Goal: Book appointment/travel/reservation

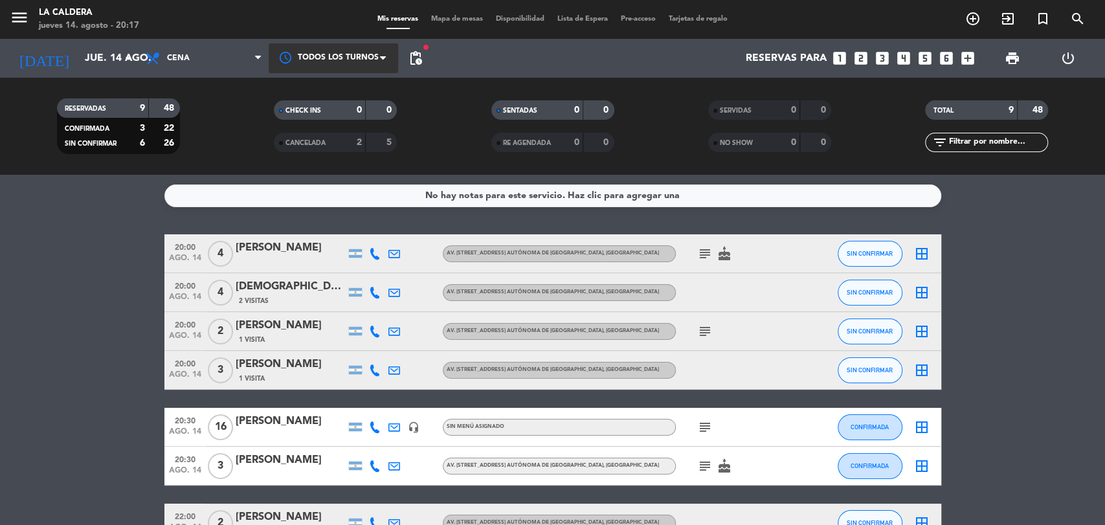
click at [313, 62] on div at bounding box center [333, 57] width 129 height 29
click at [417, 72] on div "fiber_manual_record pending_actions" at bounding box center [416, 58] width 26 height 39
click at [394, 62] on div at bounding box center [333, 57] width 129 height 29
click at [395, 62] on div at bounding box center [333, 57] width 129 height 29
click at [436, 62] on div "[DATE] [DATE] arrow_drop_down Todos los servicios Brunch Almuerzo Cena Cena Tod…" at bounding box center [552, 58] width 1105 height 39
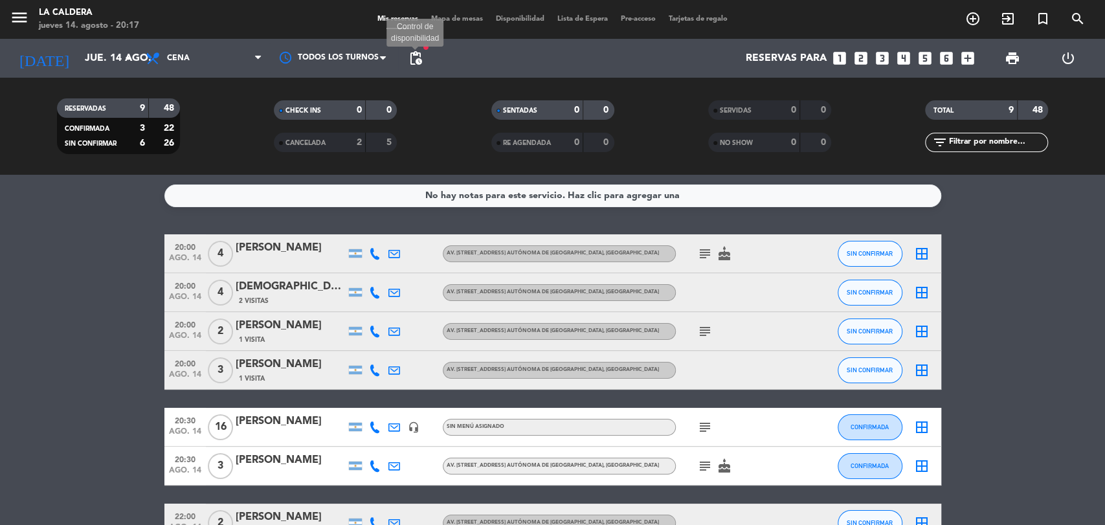
click at [414, 61] on span "pending_actions" at bounding box center [416, 58] width 16 height 16
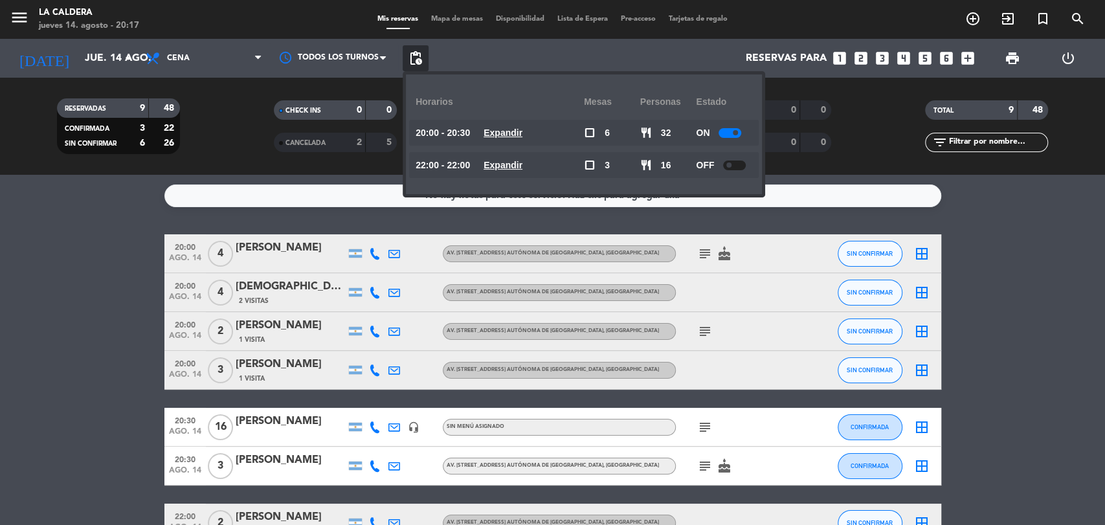
click at [414, 61] on span "pending_actions" at bounding box center [416, 58] width 16 height 16
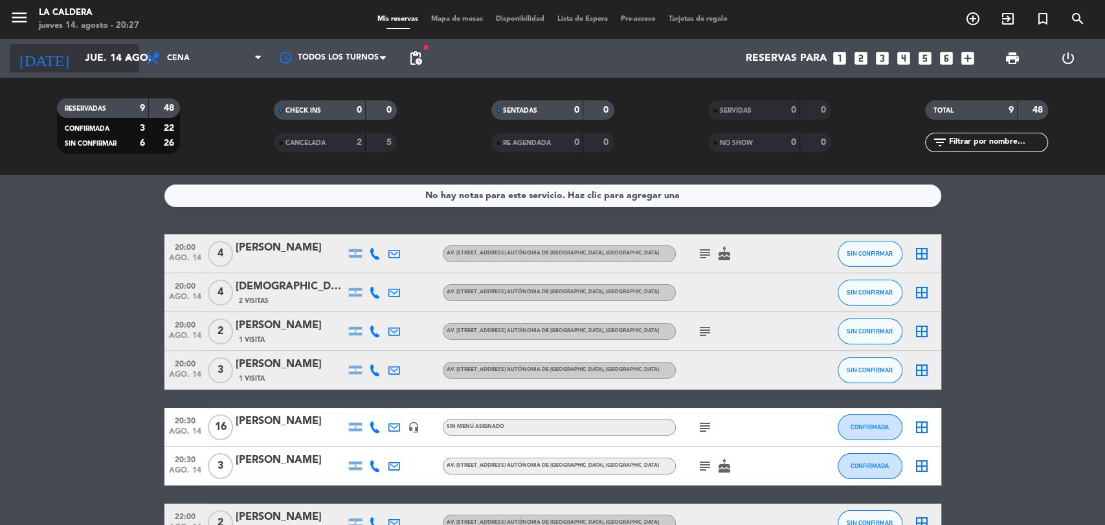
click at [100, 61] on input "jue. 14 ago." at bounding box center [146, 58] width 137 height 25
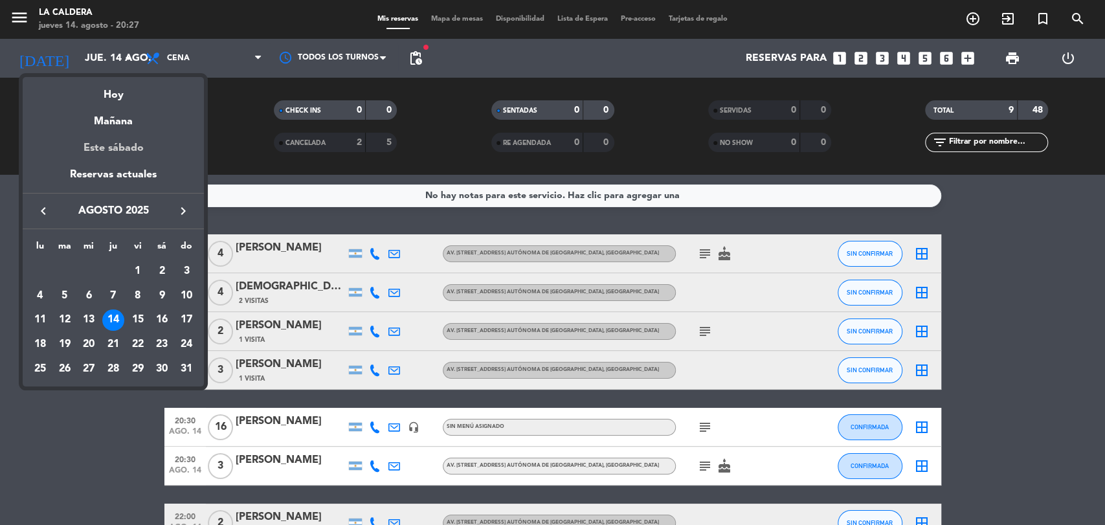
click at [113, 130] on div "Este sábado" at bounding box center [113, 148] width 181 height 36
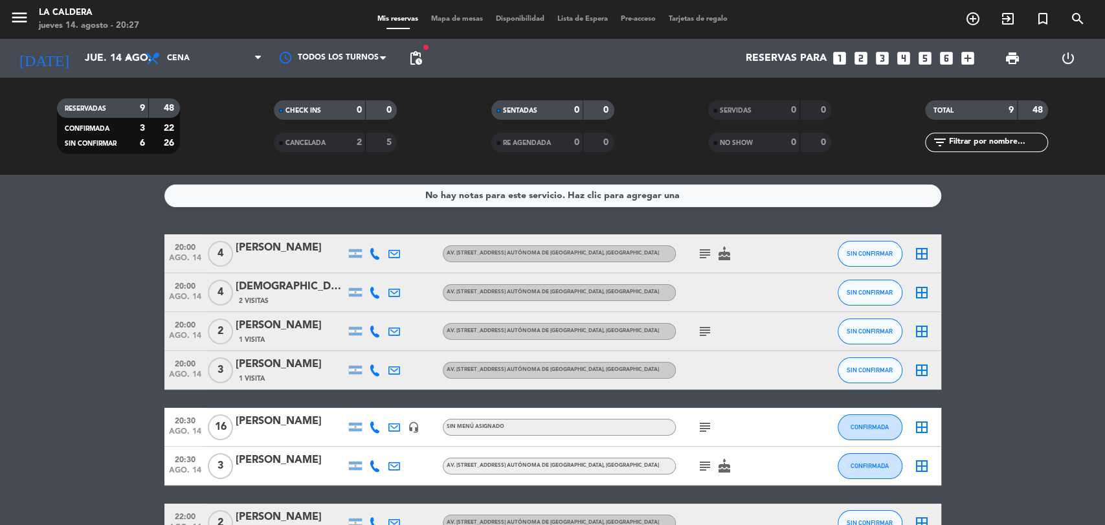
type input "sáb. 16 ago."
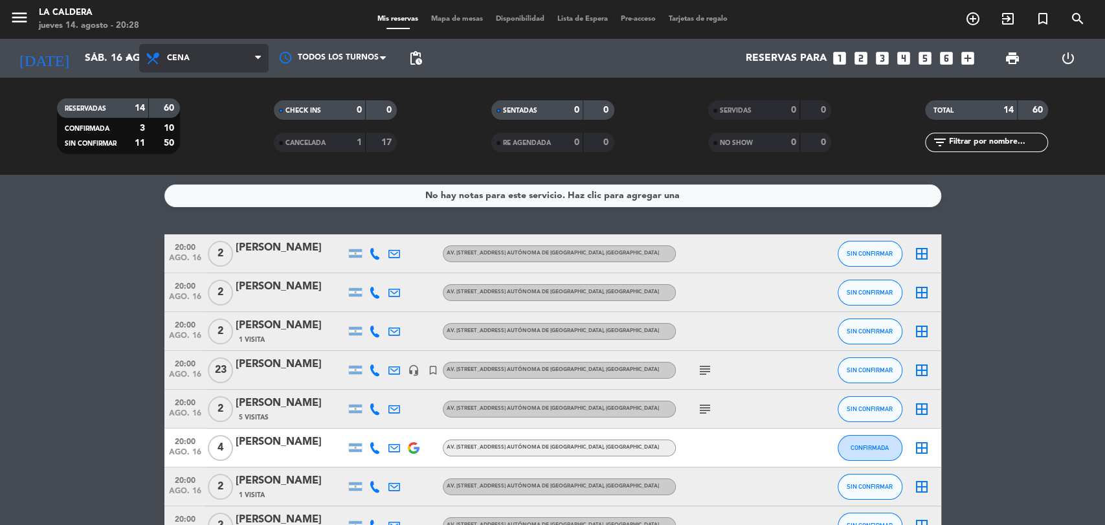
click at [179, 67] on span "Cena" at bounding box center [203, 58] width 129 height 28
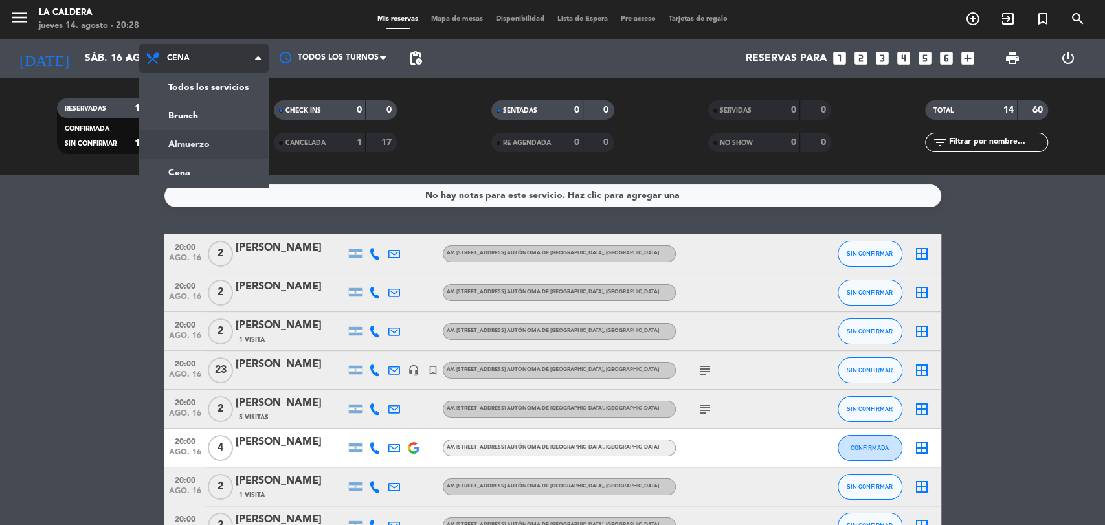
click at [195, 140] on div "menu La Caldera jueves 14. agosto - 20:28 Mis reservas Mapa de mesas Disponibil…" at bounding box center [552, 87] width 1105 height 175
